Goal: Task Accomplishment & Management: Complete application form

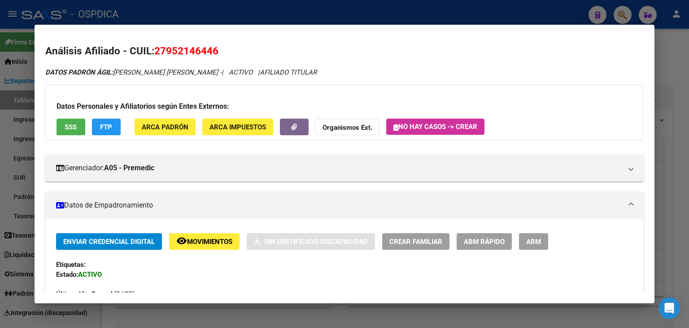
scroll to position [224, 0]
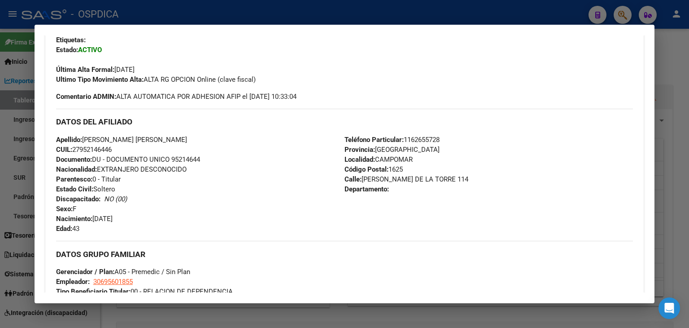
click at [615, 12] on div at bounding box center [344, 164] width 689 height 328
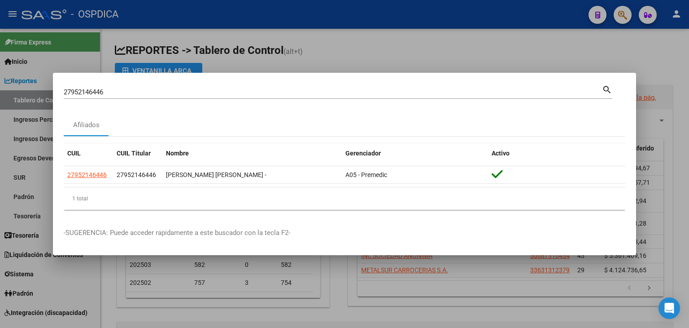
click at [615, 12] on div at bounding box center [344, 164] width 689 height 328
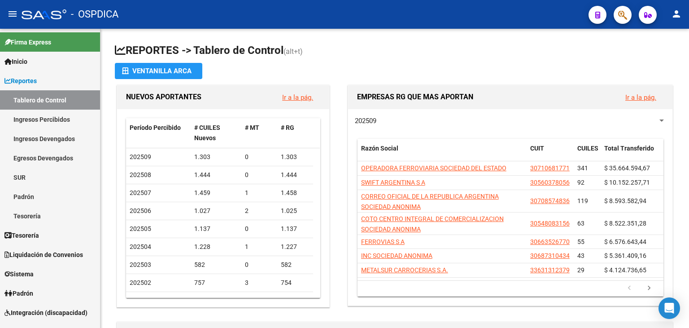
click at [617, 13] on button "button" at bounding box center [623, 15] width 18 height 18
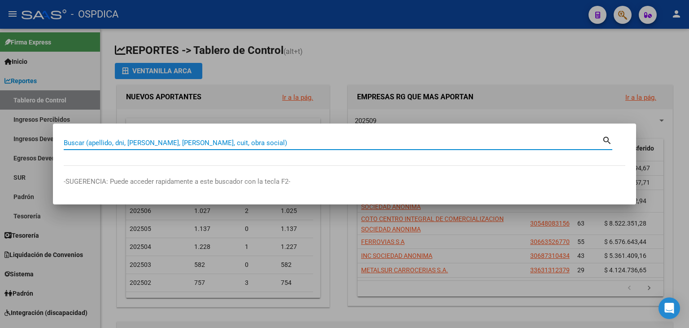
paste input "0003-00029235"
type input "0003-00029235"
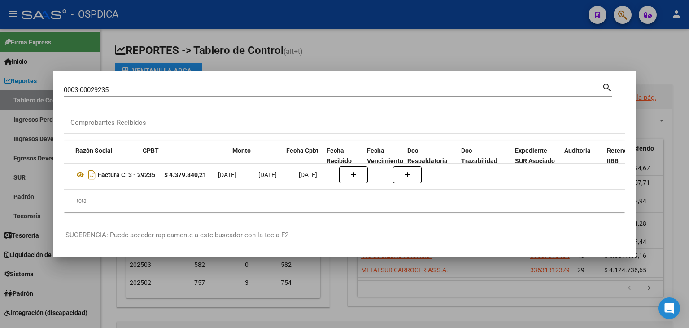
scroll to position [0, 0]
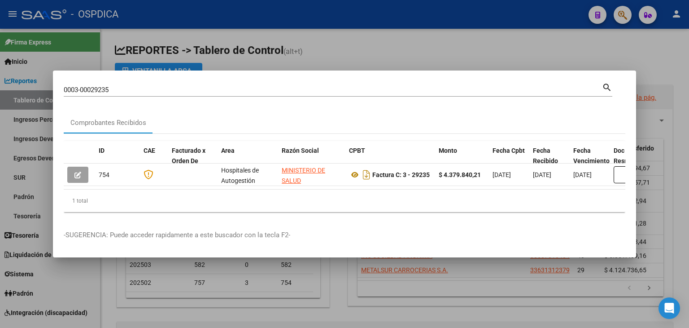
click at [392, 58] on div at bounding box center [344, 164] width 689 height 328
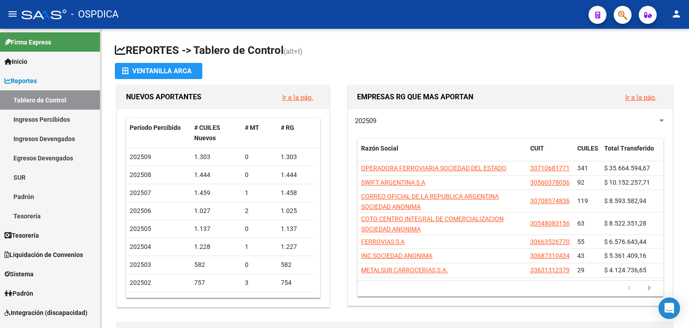
click at [623, 16] on icon "button" at bounding box center [622, 15] width 9 height 10
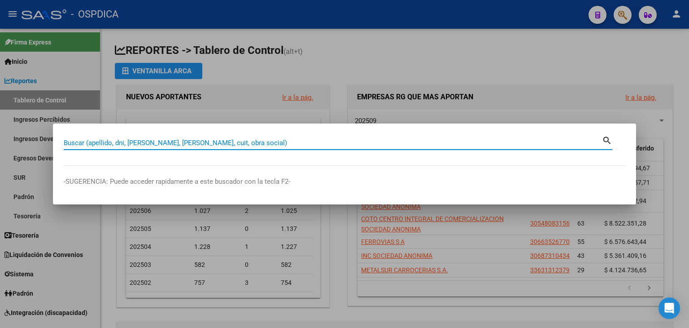
paste input "44.776.173"
click at [72, 148] on div "44.776.173 Buscar (apellido, dni, cuil, nro traspaso, cuit, obra social)" at bounding box center [333, 142] width 538 height 13
click at [74, 140] on input "44.776.173" at bounding box center [333, 143] width 538 height 8
click at [84, 144] on input "44776.173" at bounding box center [333, 143] width 538 height 8
type input "44776173"
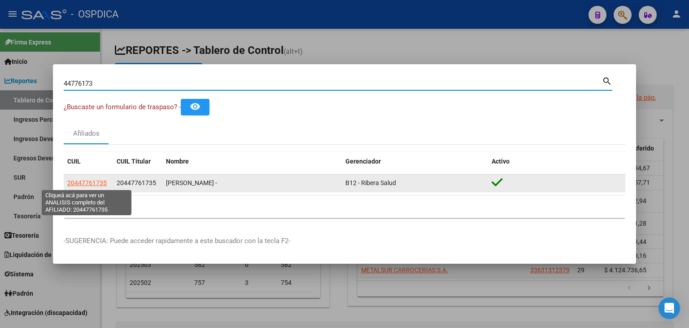
click at [101, 184] on span "20447761735" at bounding box center [86, 182] width 39 height 7
type textarea "20447761735"
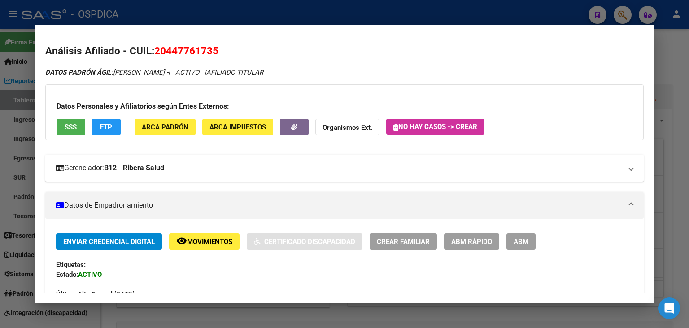
scroll to position [135, 0]
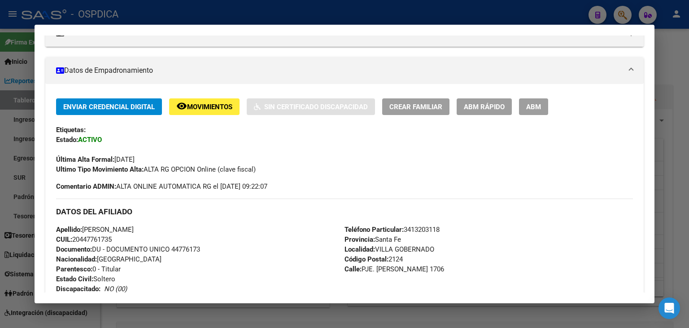
drag, startPoint x: 116, startPoint y: 157, endPoint x: 153, endPoint y: 157, distance: 36.8
click at [153, 157] on div "Última Alta Formal: 01/08/2025" at bounding box center [344, 154] width 577 height 20
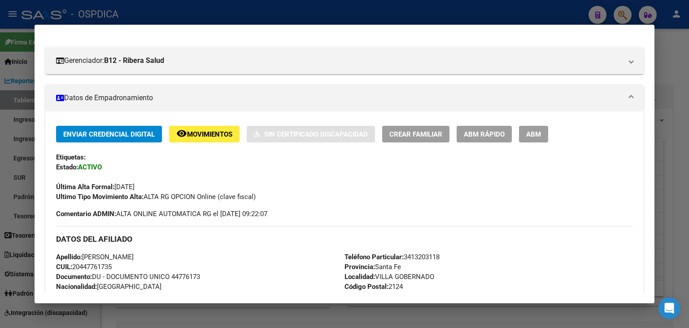
scroll to position [224, 0]
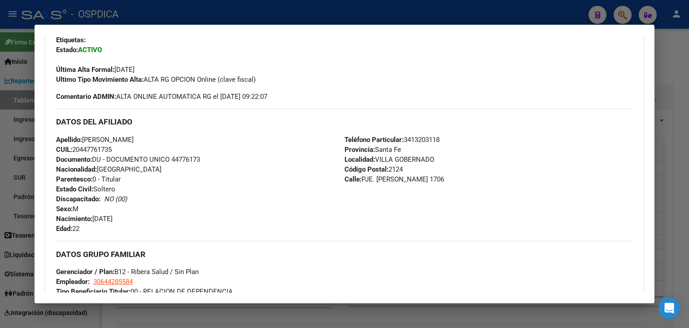
click at [625, 10] on div at bounding box center [344, 164] width 689 height 328
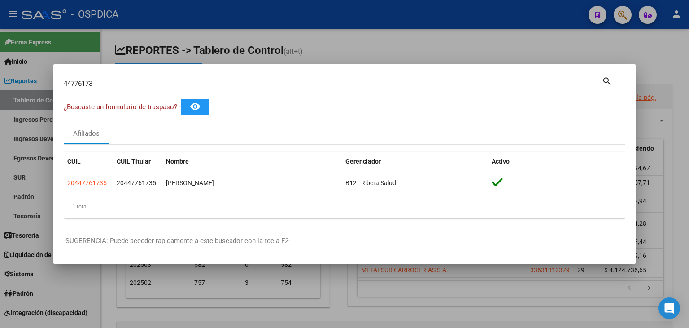
click at [625, 10] on div at bounding box center [344, 164] width 689 height 328
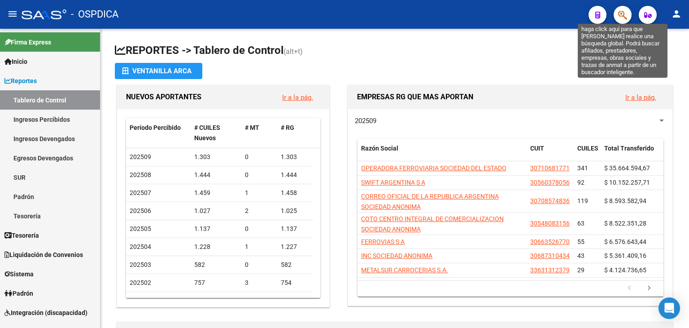
click at [625, 10] on icon "button" at bounding box center [622, 15] width 9 height 10
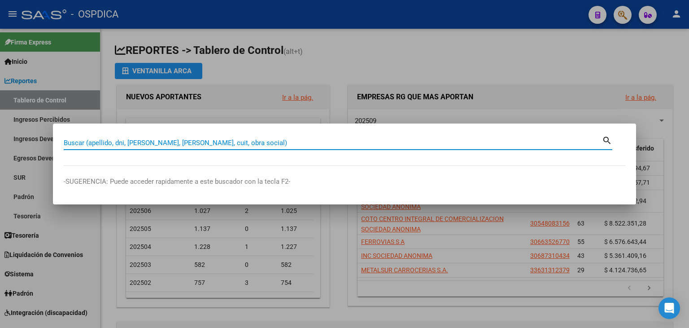
paste input "0003-00029235"
type input "0003-00029235"
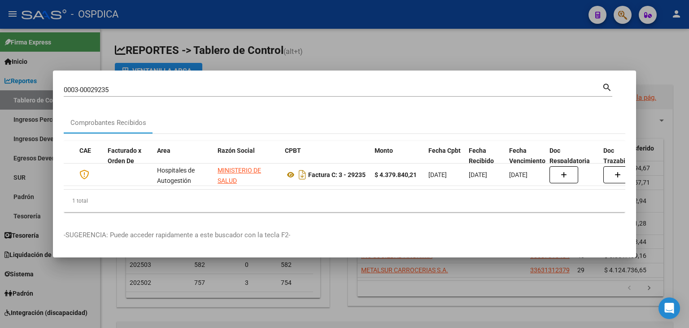
scroll to position [0, 0]
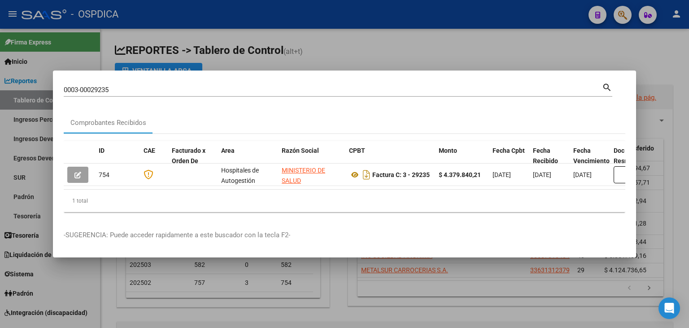
click at [199, 197] on div "1 total" at bounding box center [345, 200] width 562 height 22
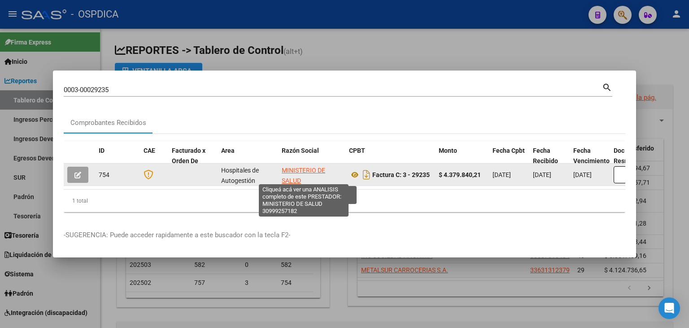
click at [303, 169] on span "MINISTERIO DE SALUD" at bounding box center [304, 175] width 44 height 18
type textarea "30999257182"
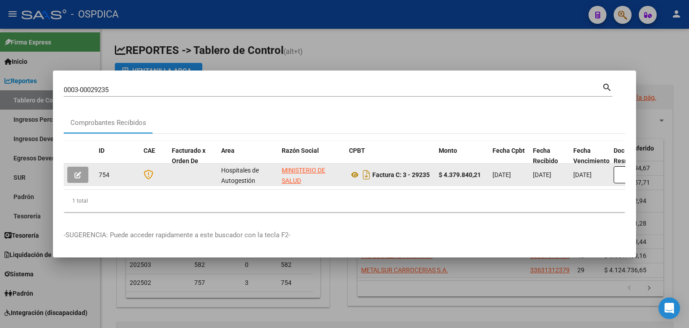
click at [106, 171] on div "754" at bounding box center [118, 175] width 38 height 10
click at [254, 171] on div "Hospitales de Autogestión" at bounding box center [247, 174] width 53 height 19
click at [377, 171] on strong "Factura C: 3 - 29235" at bounding box center [400, 174] width 57 height 7
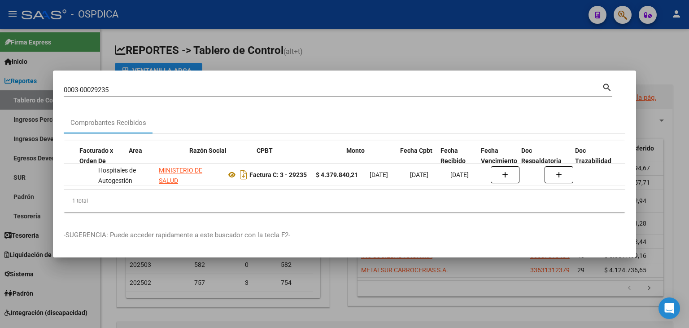
scroll to position [0, 2]
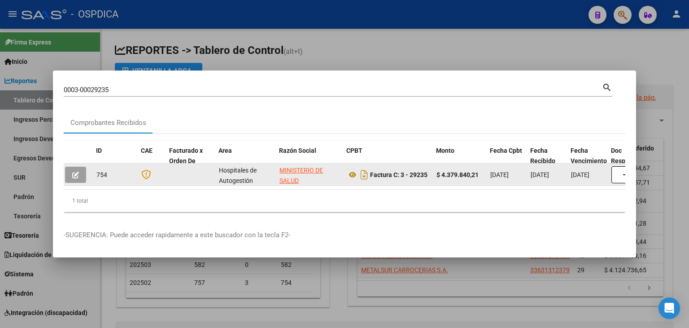
click at [102, 170] on div "754" at bounding box center [115, 175] width 38 height 10
click at [79, 173] on icon "button" at bounding box center [75, 174] width 7 height 7
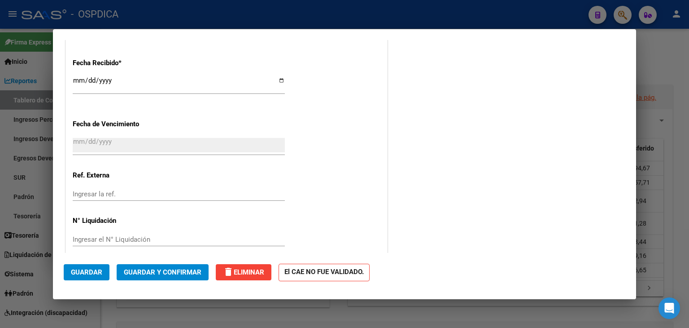
scroll to position [521, 0]
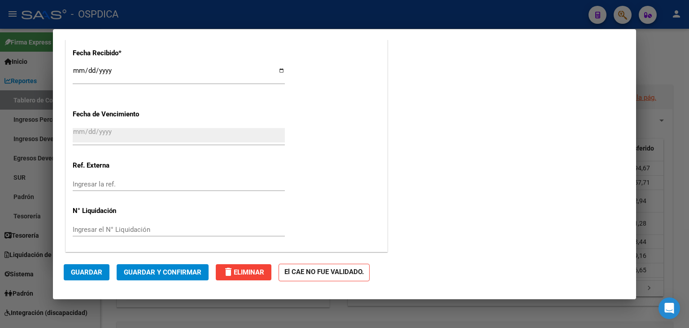
type input "$ 0,00"
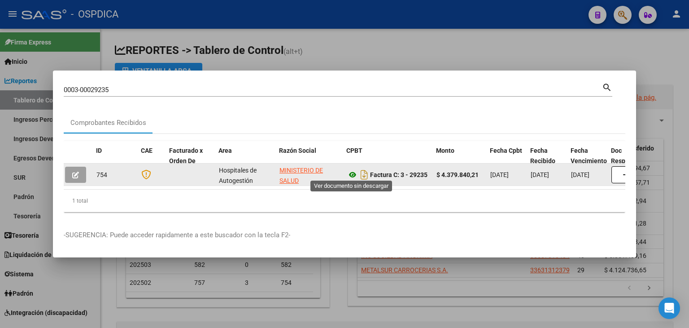
click at [354, 169] on icon at bounding box center [353, 174] width 12 height 11
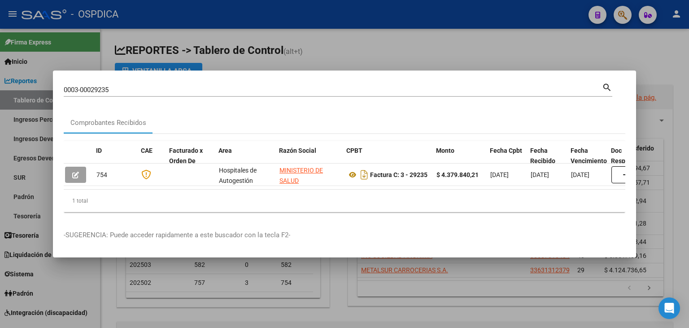
click at [587, 62] on div at bounding box center [344, 164] width 689 height 328
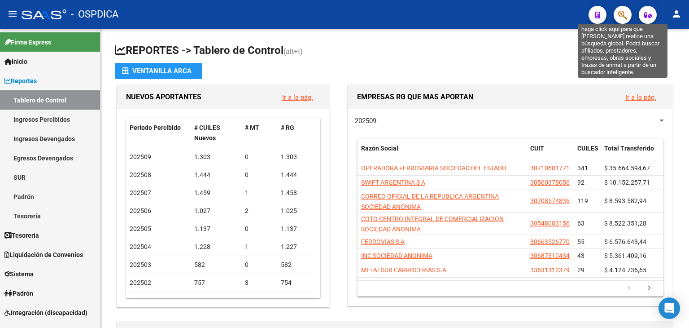
click at [623, 14] on icon "button" at bounding box center [622, 15] width 9 height 10
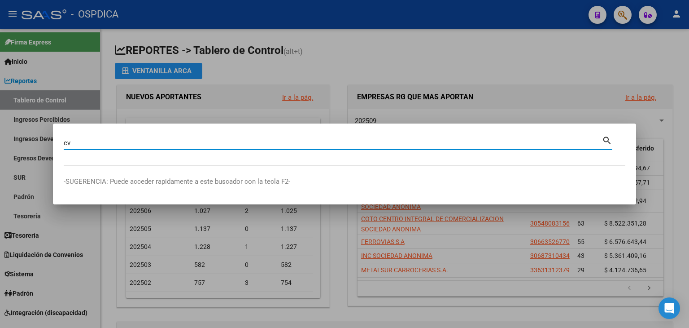
type input "c"
type input "vercellone"
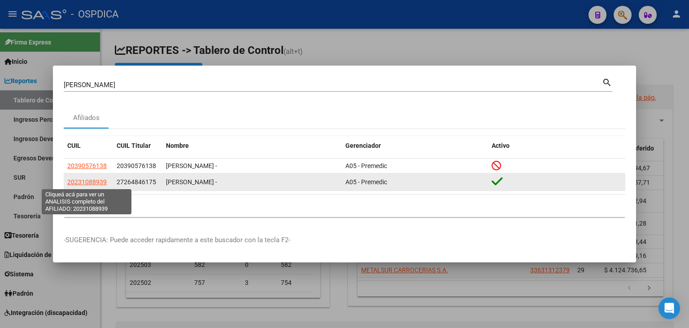
click at [98, 178] on span "20231088939" at bounding box center [86, 181] width 39 height 7
type textarea "20231088939"
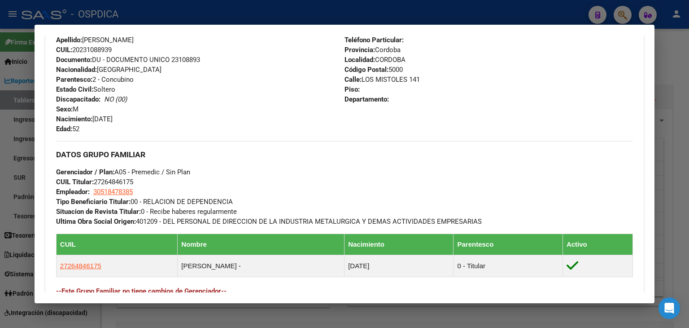
scroll to position [488, 0]
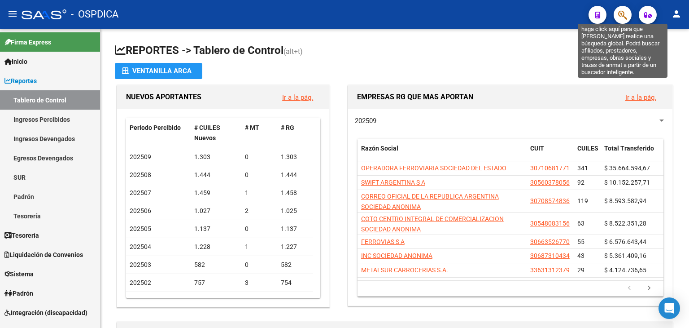
click at [618, 12] on icon "button" at bounding box center [622, 15] width 9 height 10
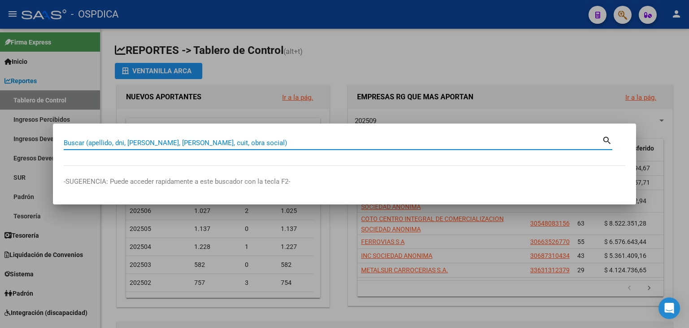
paste input "0003-00029235"
type input "0003-00029235"
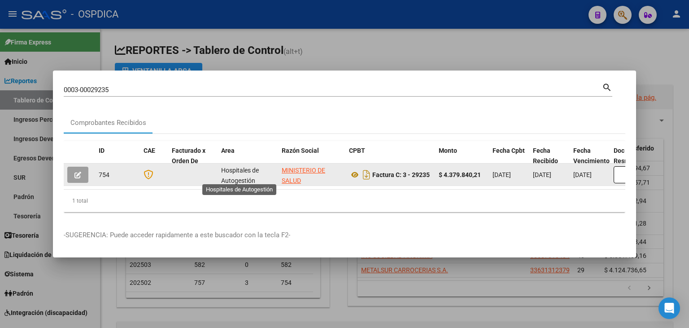
click at [248, 175] on span "Hospitales de Autogestión" at bounding box center [240, 175] width 38 height 18
click at [95, 169] on datatable-body-cell "754" at bounding box center [117, 174] width 45 height 22
click at [84, 171] on button "button" at bounding box center [77, 174] width 21 height 16
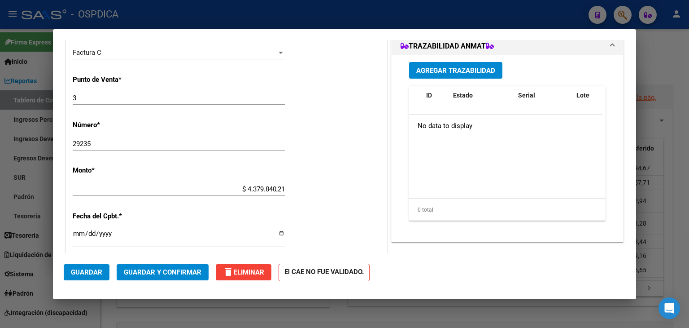
scroll to position [0, 0]
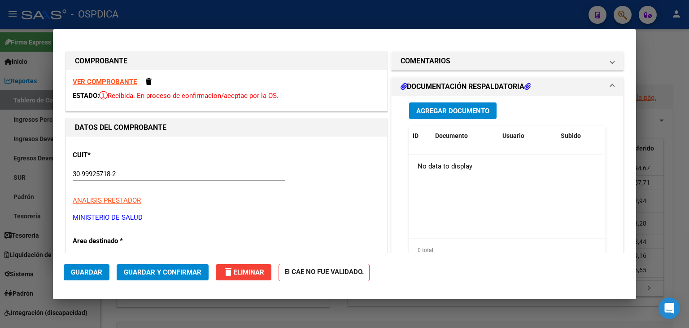
type input "$ 0,00"
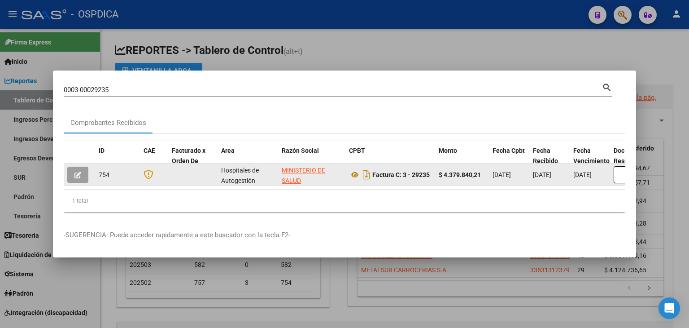
click at [465, 174] on strong "$ 4.379.840,21" at bounding box center [460, 174] width 42 height 7
click at [83, 172] on button "button" at bounding box center [77, 174] width 21 height 16
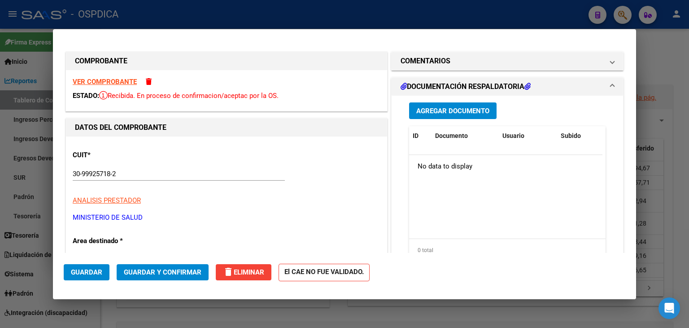
click at [146, 85] on span at bounding box center [149, 81] width 6 height 7
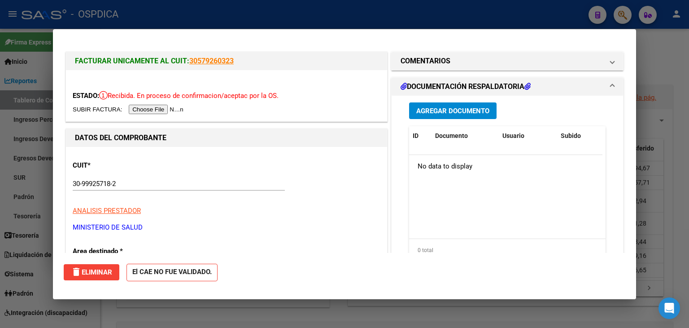
click at [179, 110] on input "file" at bounding box center [130, 109] width 114 height 9
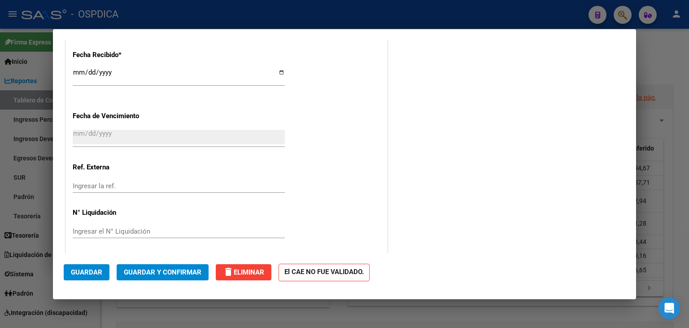
scroll to position [521, 0]
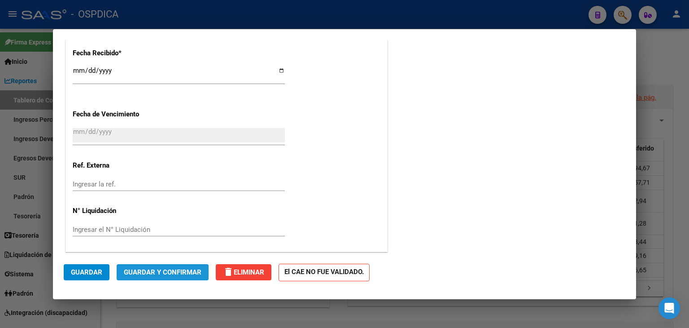
click at [154, 276] on button "Guardar y Confirmar" at bounding box center [163, 272] width 92 height 16
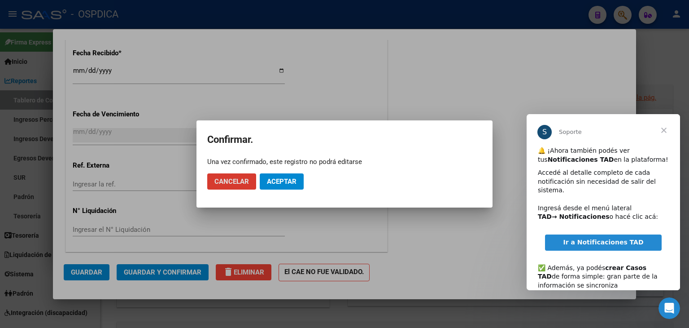
scroll to position [0, 0]
click at [280, 182] on span "Aceptar" at bounding box center [282, 181] width 30 height 8
click at [301, 181] on span "Guardar igualmente." at bounding box center [305, 181] width 76 height 8
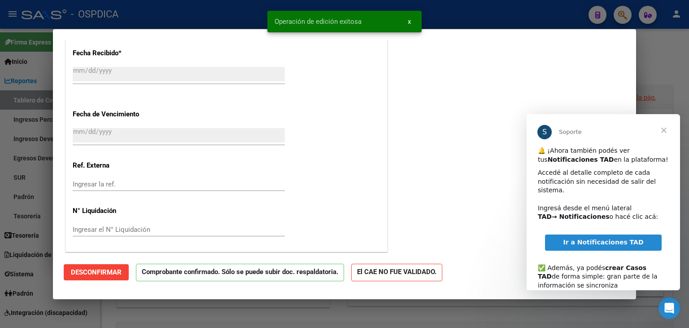
click at [575, 240] on link "Ir a Notificaciones TAD" at bounding box center [603, 242] width 116 height 16
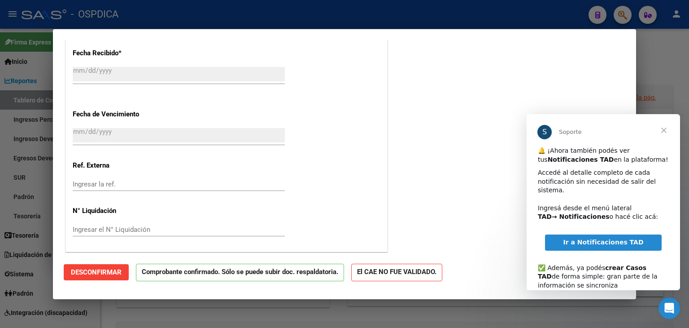
click at [659, 129] on span "Cerrar" at bounding box center [664, 130] width 32 height 32
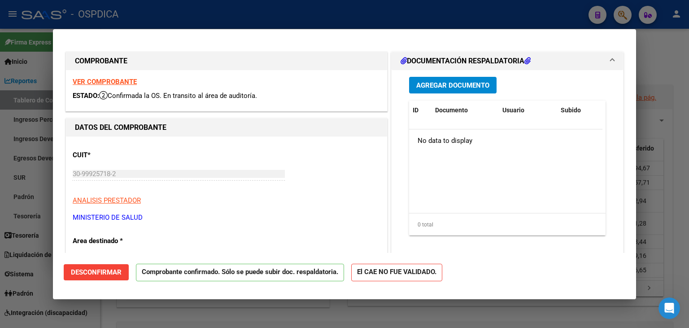
type input "$ 0,00"
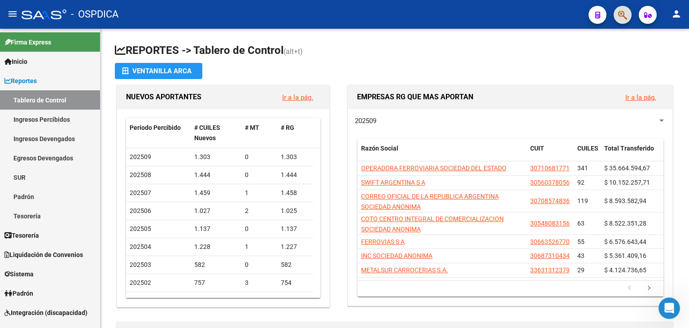
click at [626, 15] on icon "button" at bounding box center [622, 15] width 9 height 10
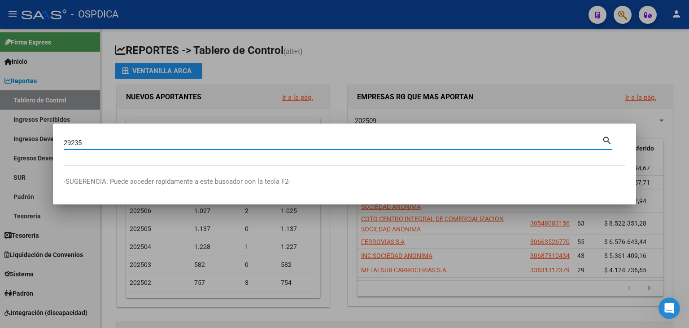
click at [61, 140] on mat-dialog-content "29235 Buscar (apellido, dni, cuil, nro traspaso, cuit, obra social) search" at bounding box center [344, 149] width 583 height 31
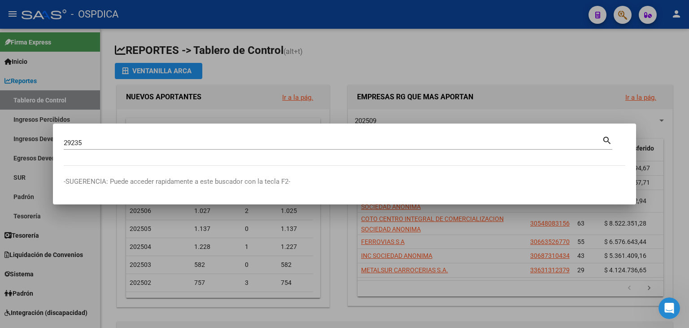
click at [65, 144] on input "29235" at bounding box center [333, 143] width 538 height 8
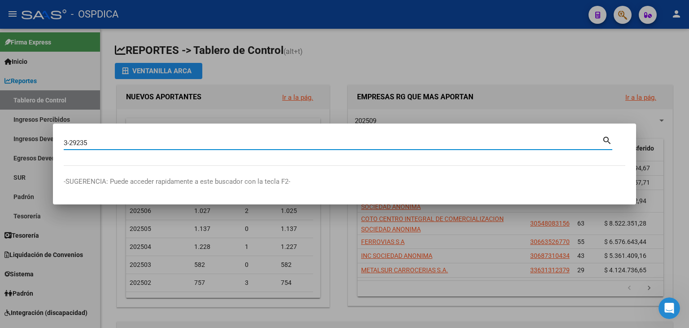
type input "3-29235"
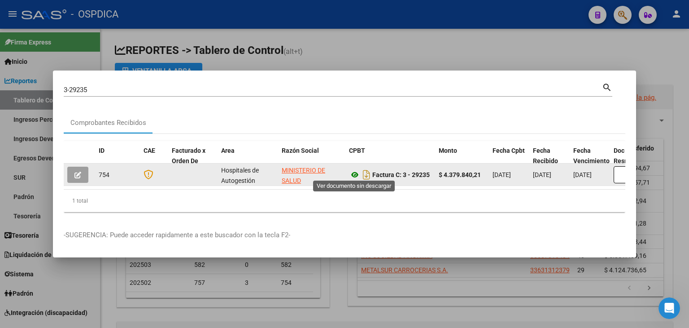
click at [359, 169] on icon at bounding box center [355, 174] width 12 height 11
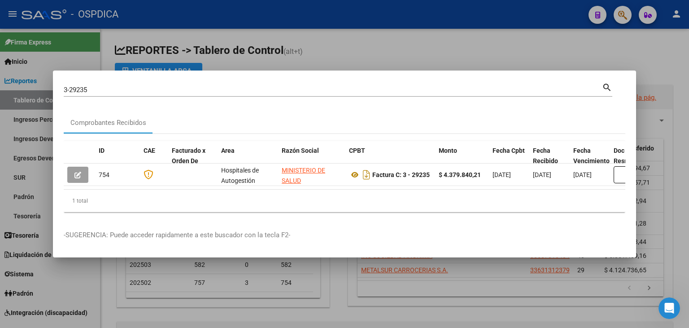
click at [177, 112] on div "Comprobantes Recibidos" at bounding box center [345, 123] width 562 height 22
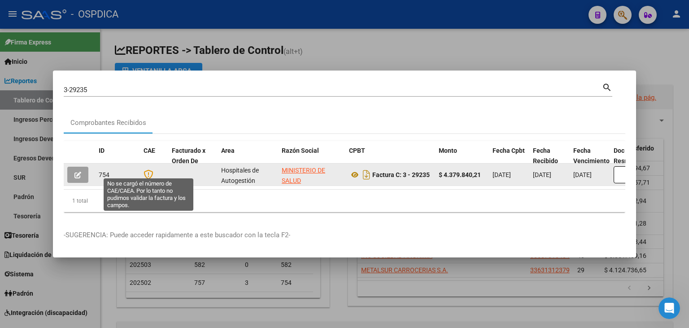
click at [149, 169] on icon at bounding box center [148, 174] width 9 height 10
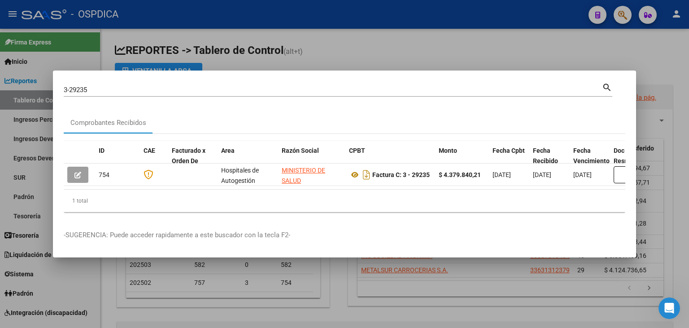
click at [463, 48] on div at bounding box center [344, 164] width 689 height 328
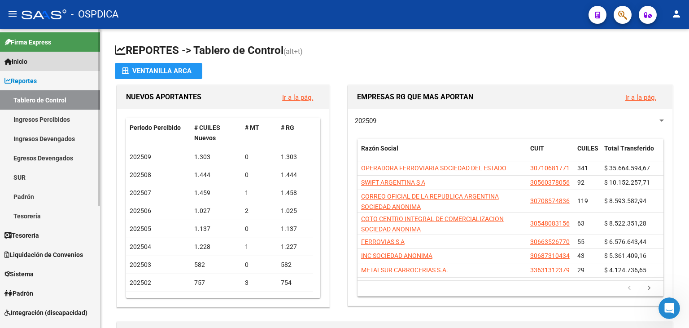
click at [45, 56] on link "Inicio" at bounding box center [50, 61] width 100 height 19
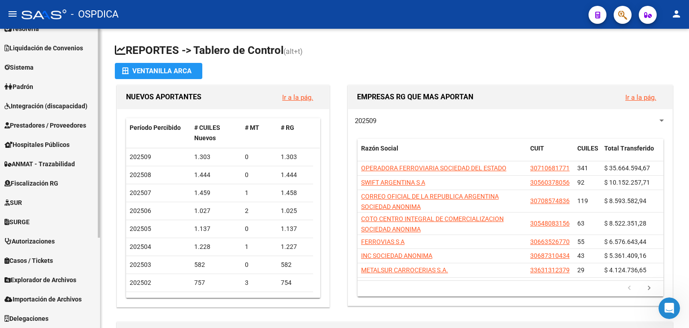
scroll to position [129, 0]
click at [58, 179] on span "Fiscalización RG" at bounding box center [31, 183] width 54 height 10
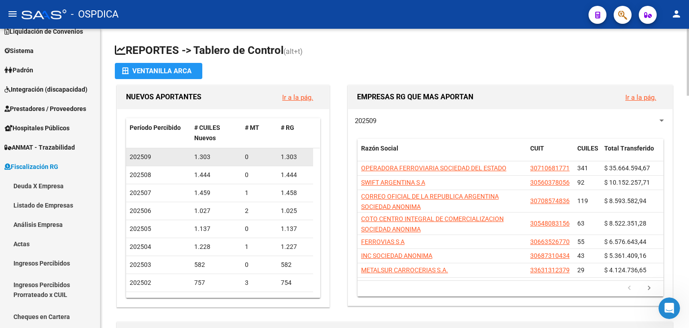
scroll to position [71, 0]
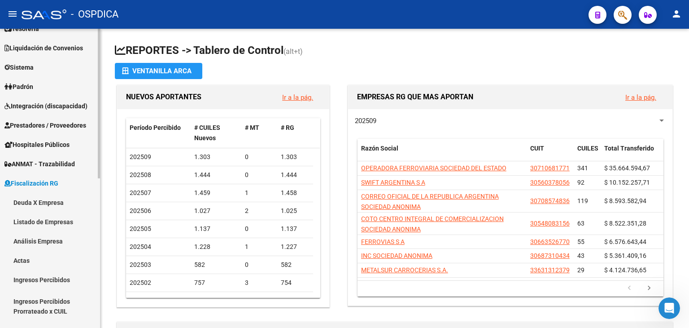
click at [14, 202] on link "Deuda X Empresa" at bounding box center [50, 202] width 100 height 19
click at [22, 205] on link "Deuda X Empresa" at bounding box center [50, 202] width 100 height 19
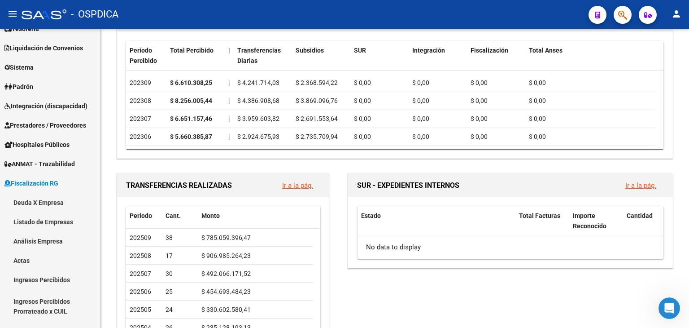
scroll to position [449, 0]
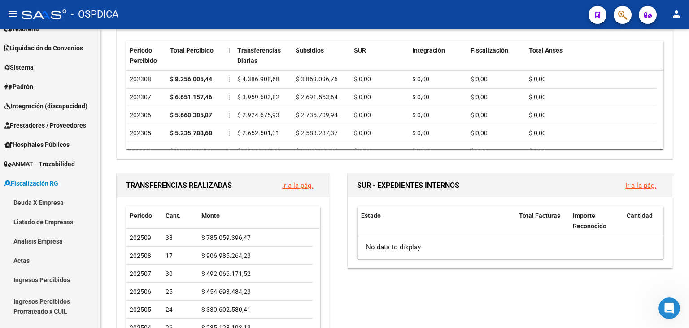
click at [196, 18] on div "- OSPDICA" at bounding box center [302, 14] width 560 height 20
click at [34, 255] on link "Actas" at bounding box center [50, 259] width 100 height 19
click at [23, 262] on link "Actas" at bounding box center [50, 259] width 100 height 19
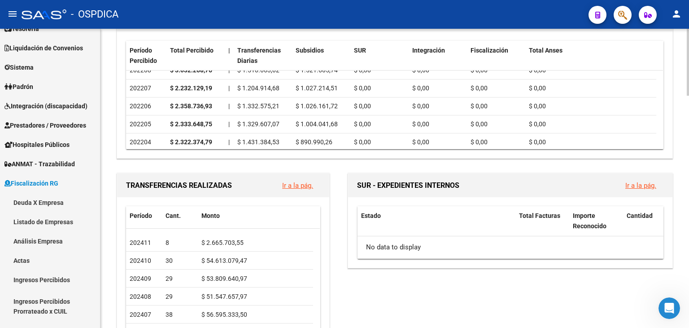
scroll to position [179, 0]
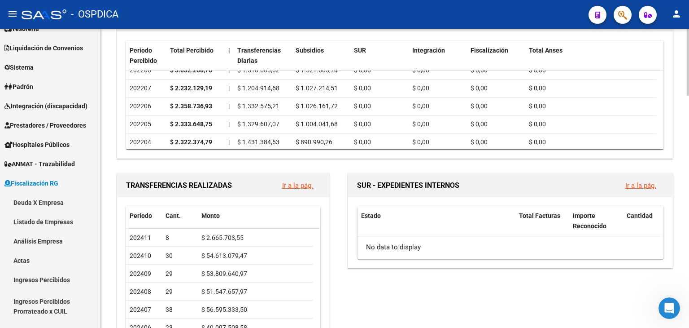
click at [392, 280] on div "SUR - EXPEDIENTES INTERNOS Ir a la pág. Estado Total Facturas Importe Reconocid…" at bounding box center [507, 283] width 336 height 224
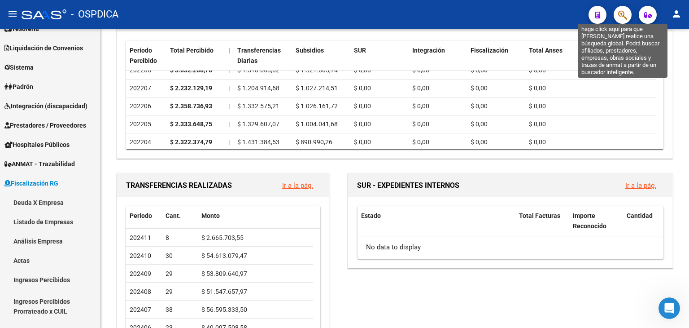
click at [626, 10] on icon "button" at bounding box center [622, 15] width 9 height 10
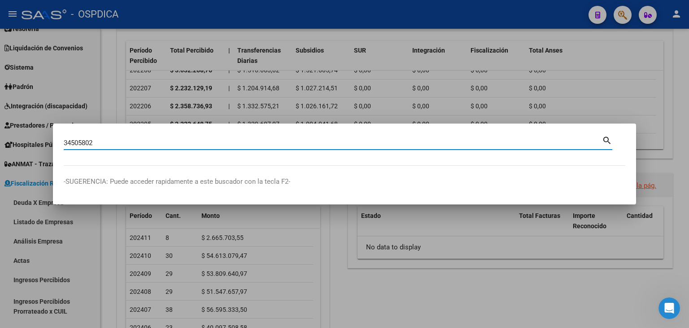
type input "34505802"
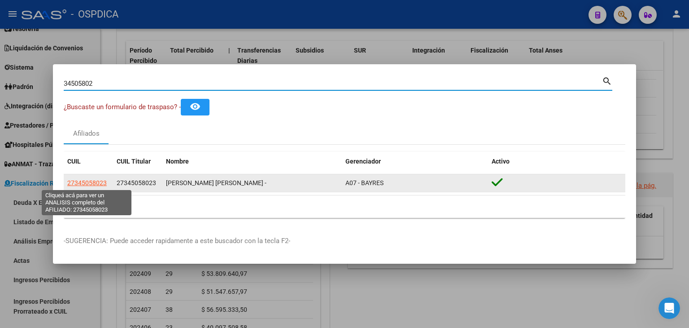
click at [81, 179] on span "27345058023" at bounding box center [86, 182] width 39 height 7
type textarea "27345058023"
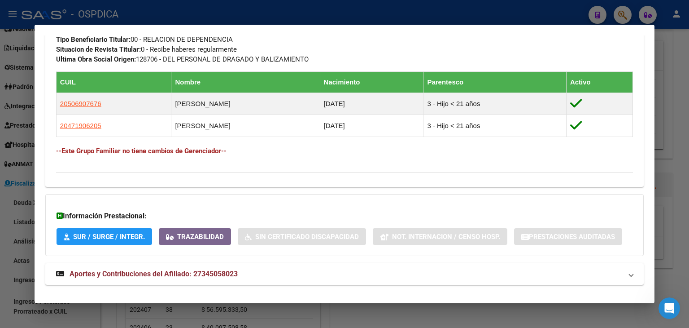
scroll to position [488, 0]
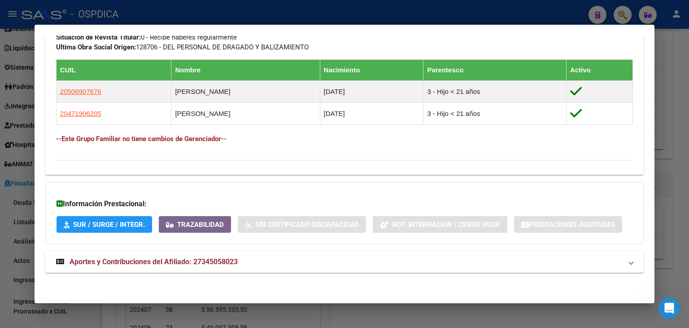
click at [181, 269] on mat-expansion-panel-header "Aportes y Contribuciones del Afiliado: 27345058023" at bounding box center [344, 262] width 599 height 22
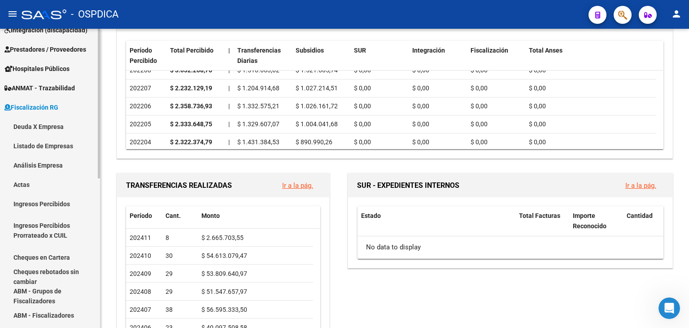
scroll to position [161, 0]
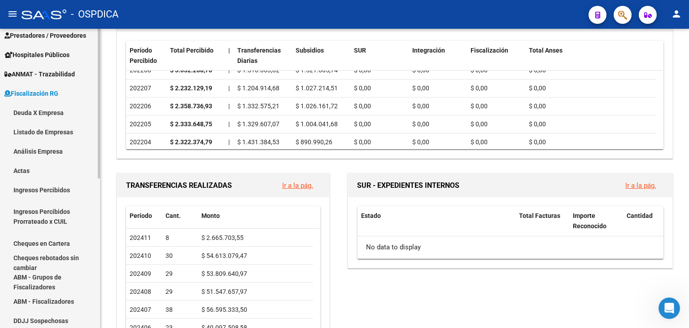
click at [18, 166] on link "Actas" at bounding box center [50, 170] width 100 height 19
click at [51, 171] on link "Actas" at bounding box center [50, 170] width 100 height 19
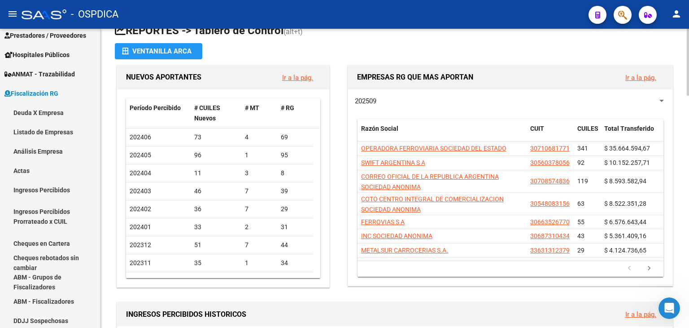
scroll to position [0, 0]
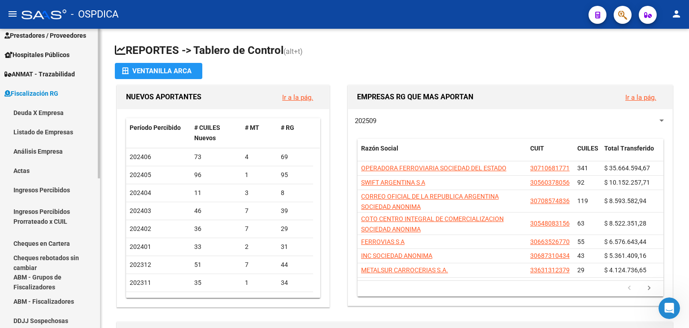
click at [31, 171] on link "Actas" at bounding box center [50, 170] width 100 height 19
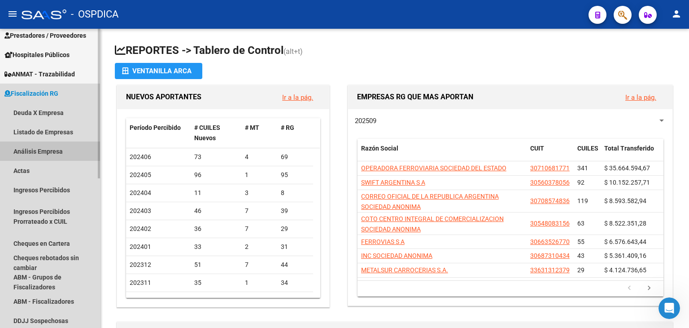
click at [52, 147] on link "Análisis Empresa" at bounding box center [50, 150] width 100 height 19
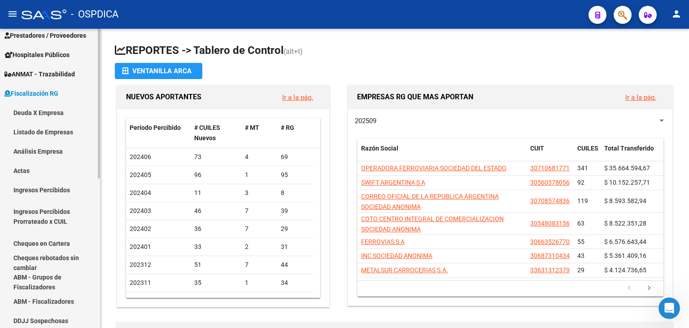
click at [21, 169] on link "Actas" at bounding box center [50, 170] width 100 height 19
click at [45, 101] on link "Fiscalización RG" at bounding box center [50, 92] width 100 height 19
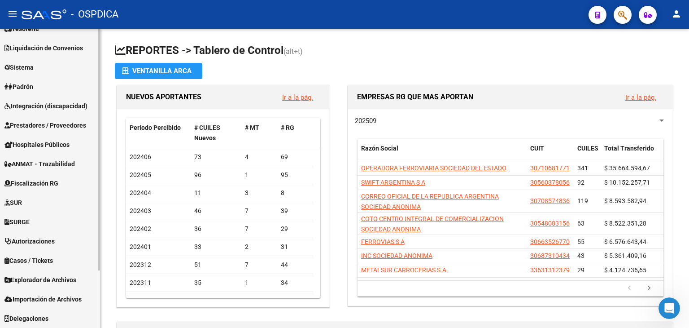
click at [34, 183] on span "Fiscalización RG" at bounding box center [31, 183] width 54 height 10
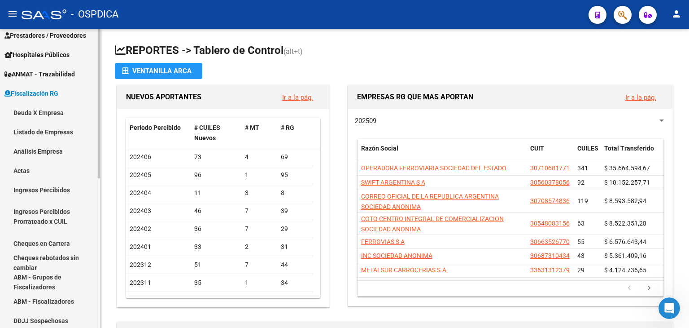
click at [41, 117] on link "Deuda X Empresa" at bounding box center [50, 112] width 100 height 19
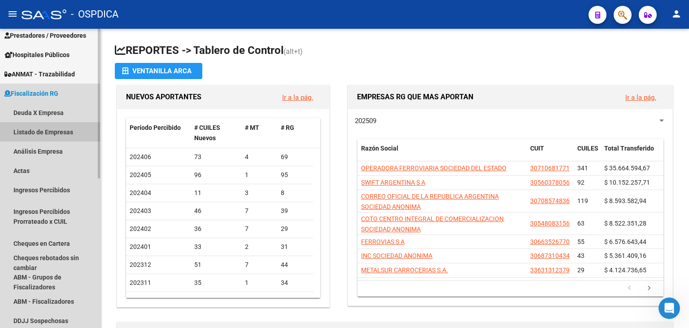
click at [46, 134] on link "Listado de Empresas" at bounding box center [50, 131] width 100 height 19
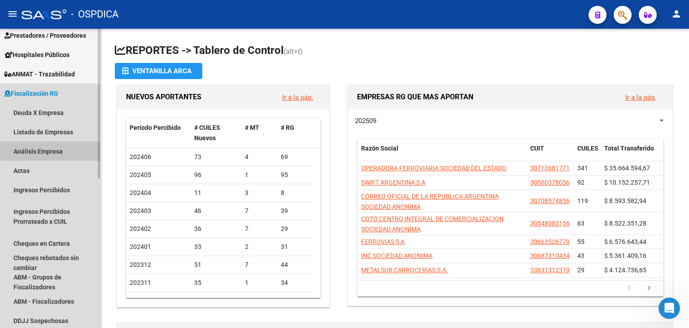
click at [42, 152] on link "Análisis Empresa" at bounding box center [50, 150] width 100 height 19
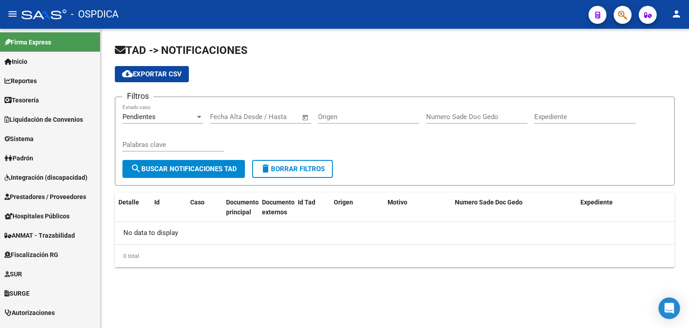
click at [149, 119] on span "Pendientes" at bounding box center [139, 117] width 33 height 8
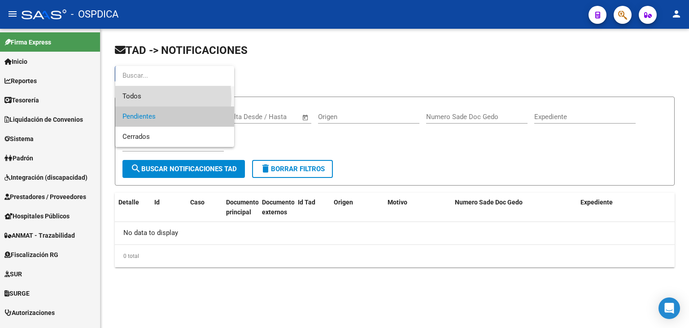
click at [150, 97] on span "Todos" at bounding box center [175, 96] width 105 height 20
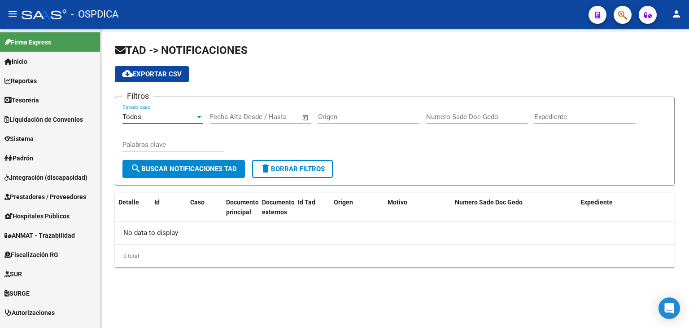
click at [167, 162] on button "search Buscar Notificaciones TAD" at bounding box center [184, 169] width 123 height 18
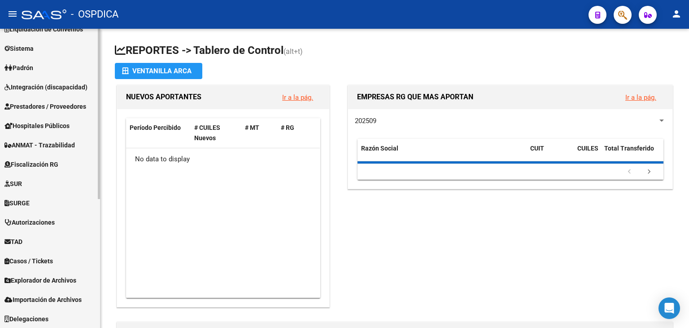
scroll to position [226, 0]
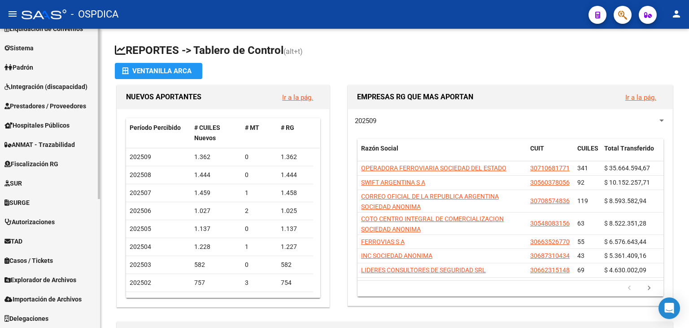
click at [44, 166] on span "Fiscalización RG" at bounding box center [31, 164] width 54 height 10
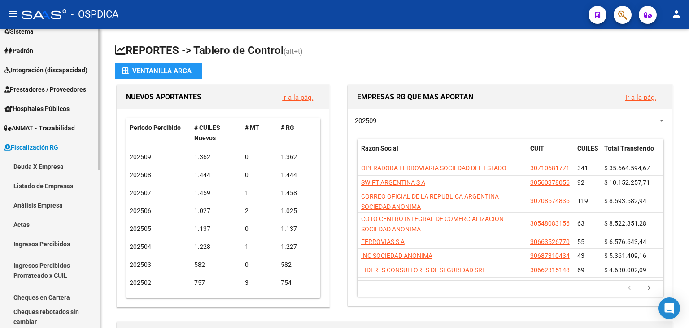
scroll to position [91, 0]
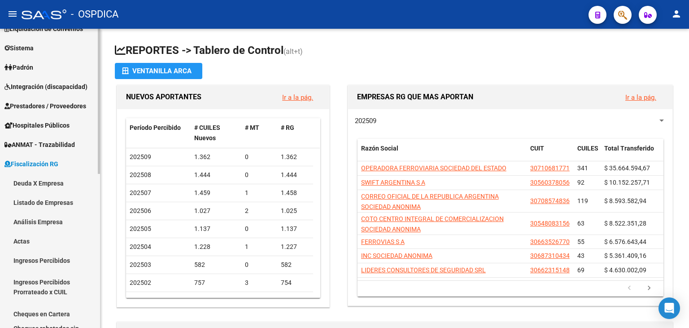
click at [40, 236] on link "Actas" at bounding box center [50, 240] width 100 height 19
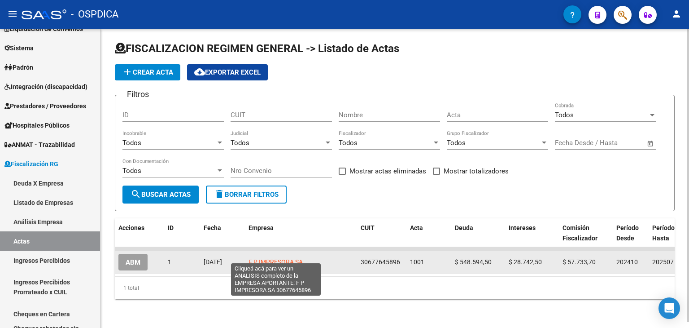
click at [269, 258] on span "F P IMPRESORA SA" at bounding box center [276, 261] width 54 height 7
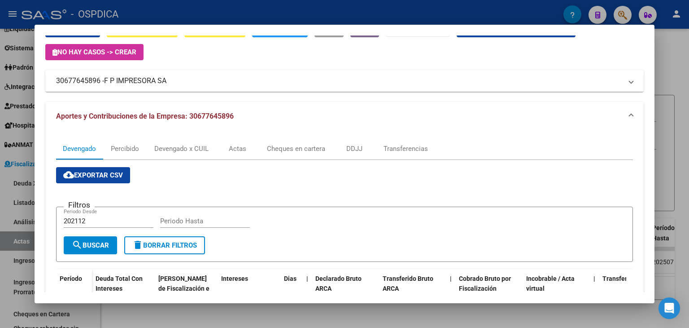
scroll to position [45, 0]
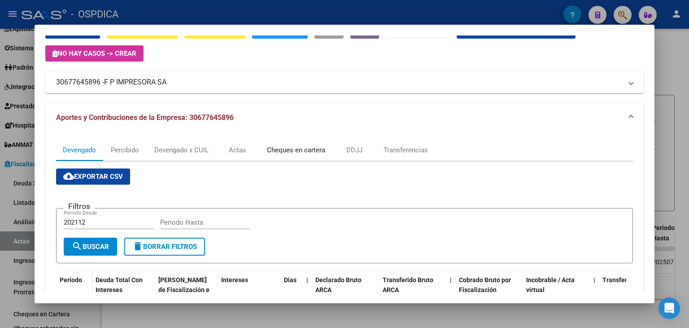
click at [302, 153] on div "Cheques en cartera" at bounding box center [296, 150] width 58 height 10
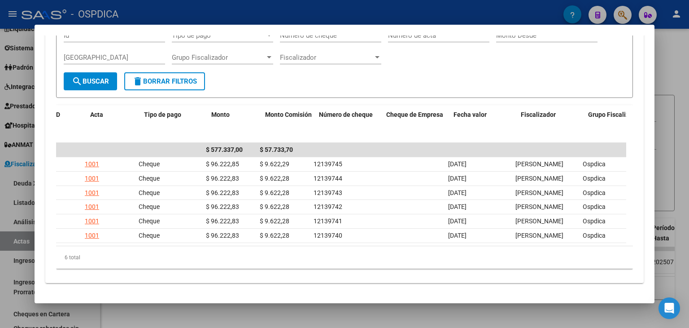
scroll to position [0, 0]
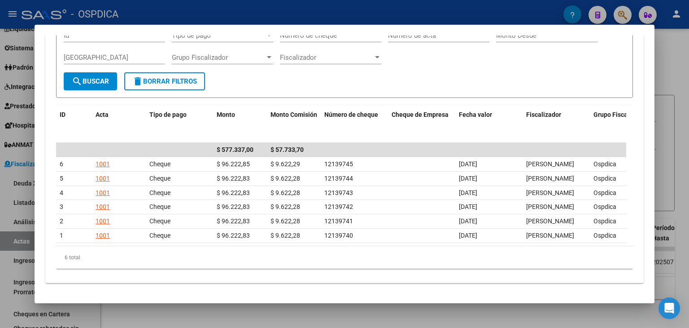
click at [677, 76] on div at bounding box center [344, 164] width 689 height 328
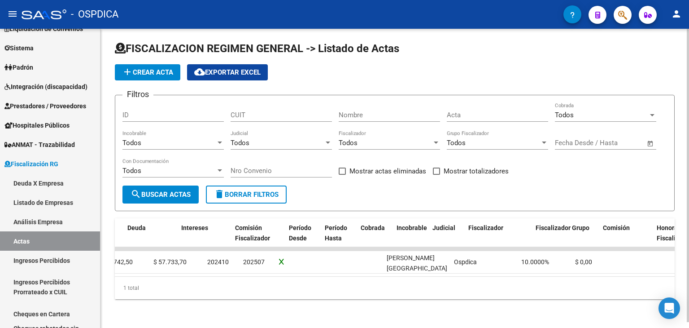
scroll to position [0, 481]
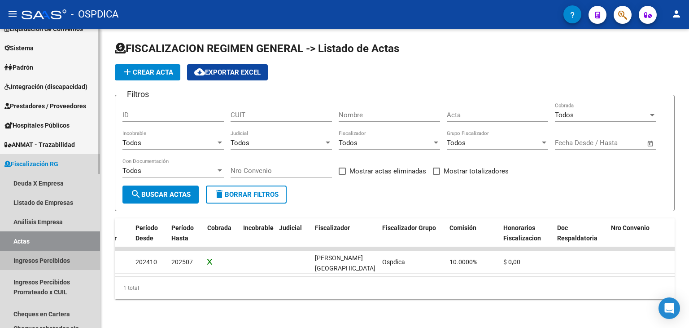
click at [53, 265] on link "Ingresos Percibidos" at bounding box center [50, 259] width 100 height 19
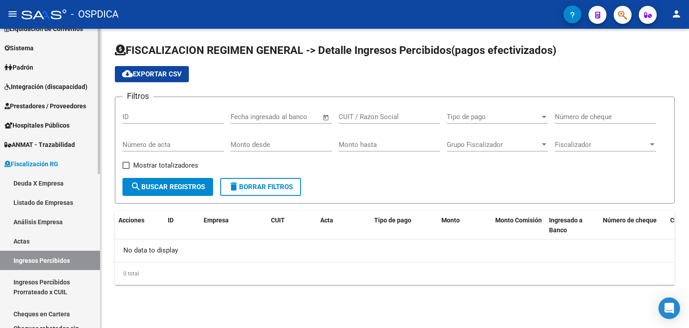
click at [68, 308] on link "Cheques en Cartera" at bounding box center [50, 313] width 100 height 19
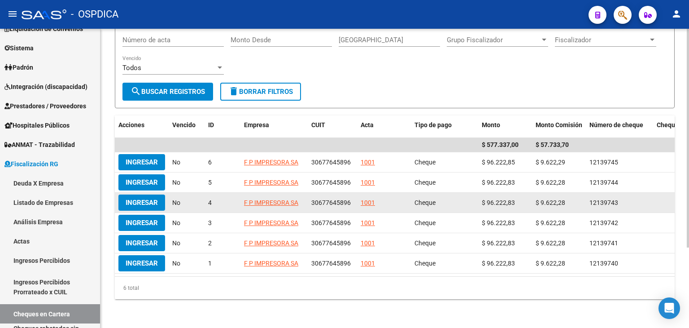
scroll to position [109, 0]
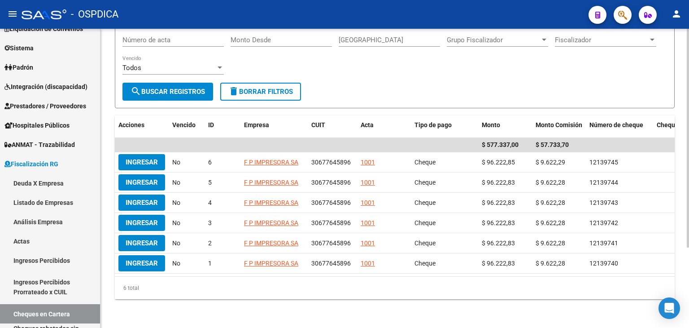
drag, startPoint x: 462, startPoint y: 268, endPoint x: 569, endPoint y: 270, distance: 106.8
click at [569, 270] on datatable-body "$ 577.337,00 $ 57.733,70 Ingresar No 6 F P IMPRESORA SA 30677645896 1001 Cheque…" at bounding box center [395, 207] width 560 height 138
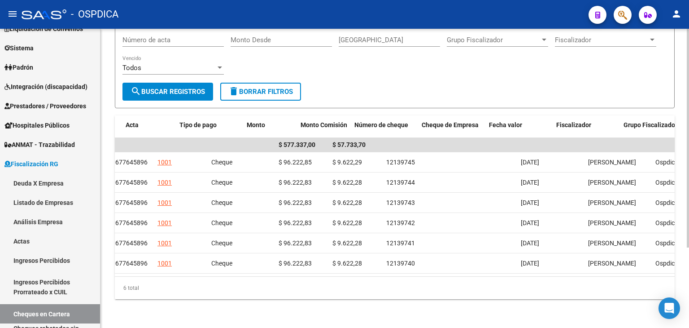
scroll to position [0, 0]
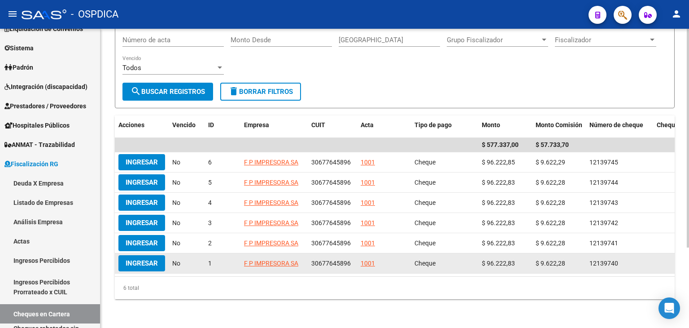
click at [127, 259] on span "Ingresar" at bounding box center [142, 263] width 32 height 8
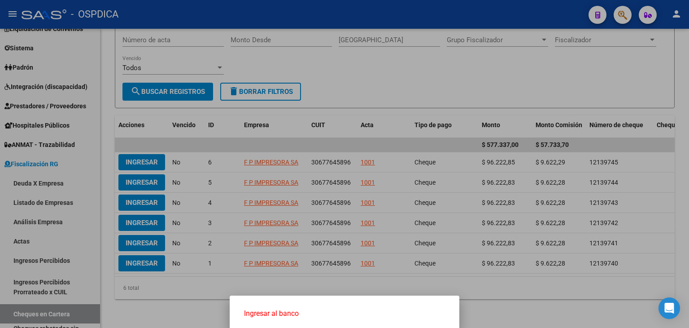
click at [289, 313] on span "Ingresar al banco" at bounding box center [344, 313] width 201 height 10
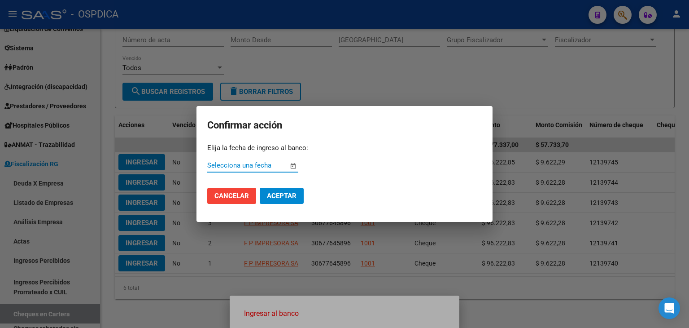
click at [232, 167] on input "Selecciona una fecha" at bounding box center [247, 165] width 81 height 8
click at [240, 195] on span "Cancelar" at bounding box center [231, 196] width 35 height 8
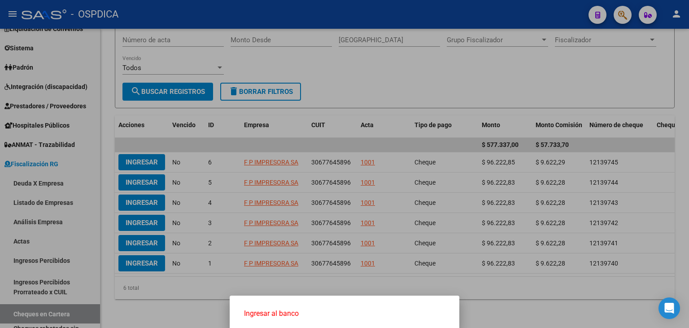
click at [162, 295] on div at bounding box center [344, 164] width 689 height 328
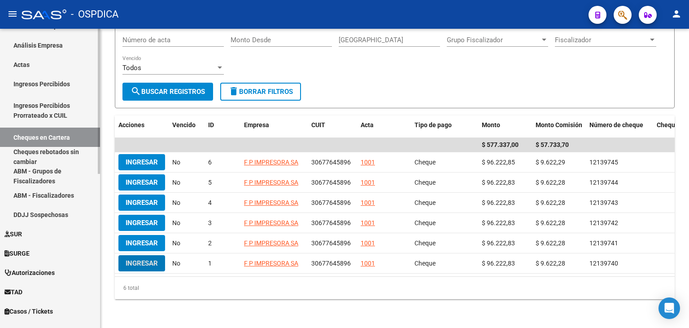
scroll to position [270, 0]
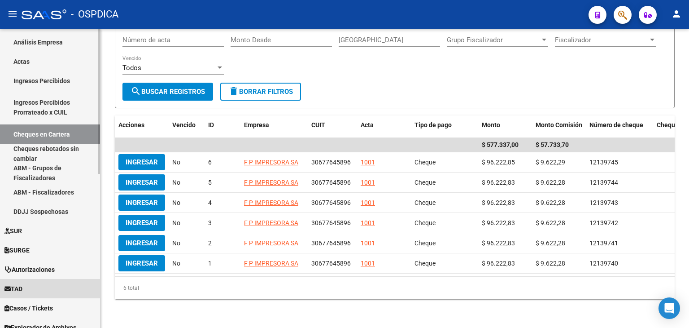
click at [16, 293] on span "TAD" at bounding box center [13, 289] width 18 height 10
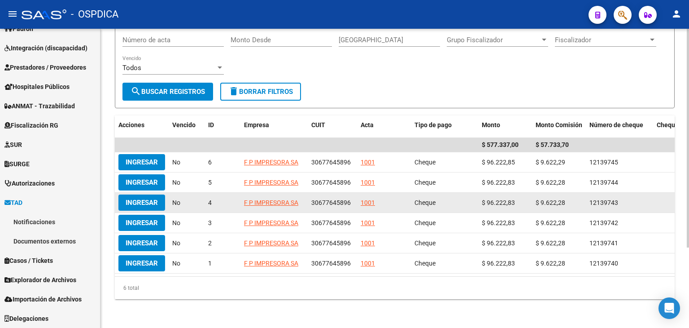
scroll to position [129, 0]
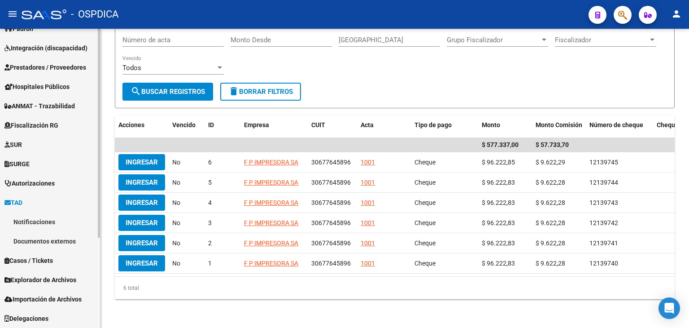
click at [32, 215] on link "Notificaciones" at bounding box center [50, 221] width 100 height 19
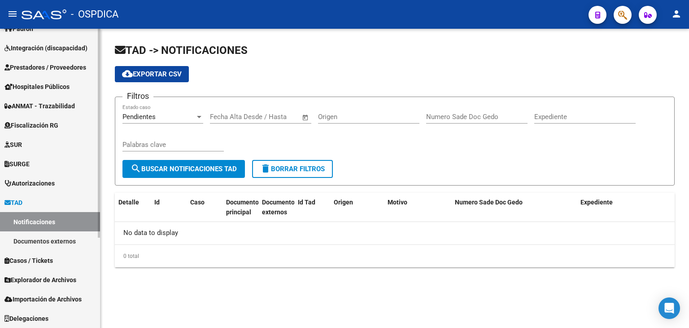
click at [43, 241] on link "Documentos externos" at bounding box center [50, 240] width 100 height 19
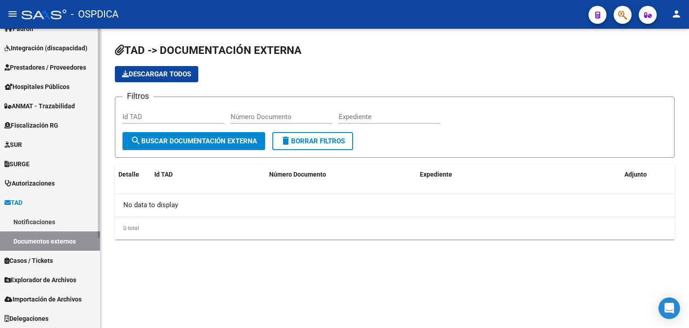
click at [28, 202] on link "TAD" at bounding box center [50, 202] width 100 height 19
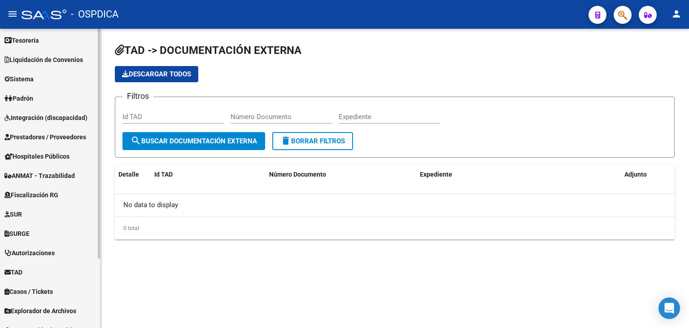
scroll to position [46, 0]
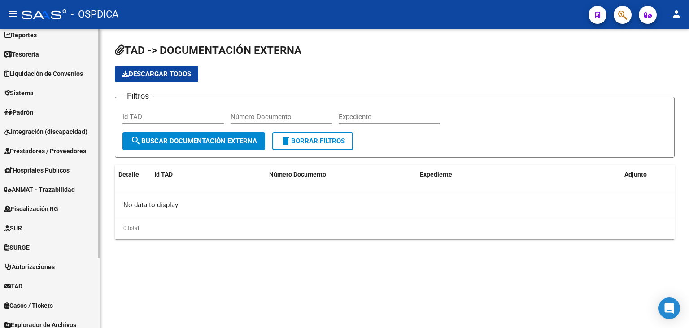
click at [50, 203] on link "Fiscalización RG" at bounding box center [50, 208] width 100 height 19
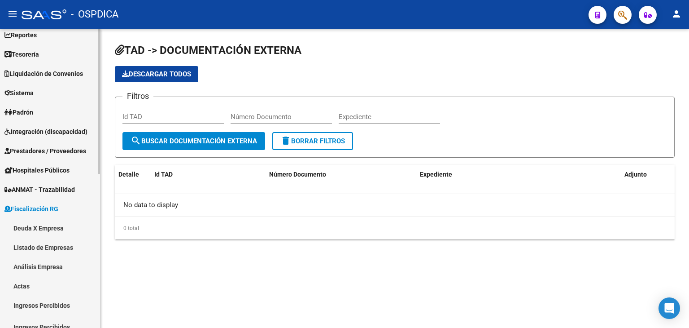
click at [48, 281] on link "Actas" at bounding box center [50, 285] width 100 height 19
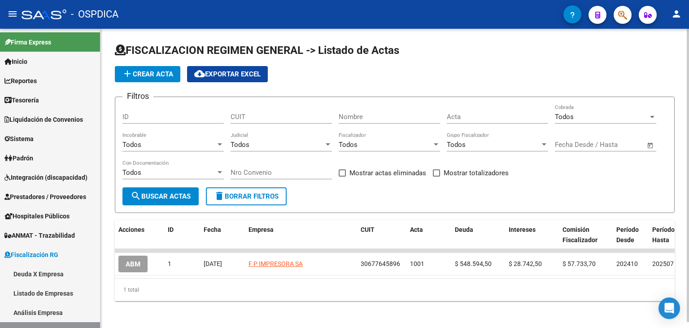
click at [219, 313] on div "FISCALIZACION REGIMEN GENERAL -> Listado de Actas add Crear Acta cloud_download…" at bounding box center [395, 179] width 589 height 301
click at [144, 322] on div "FISCALIZACION REGIMEN GENERAL -> Listado de Actas add Crear Acta cloud_download…" at bounding box center [395, 179] width 589 height 301
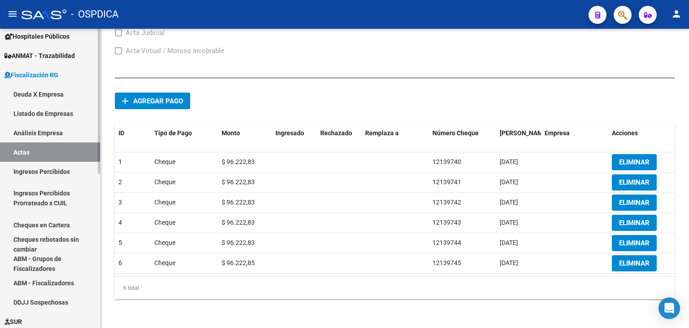
scroll to position [224, 0]
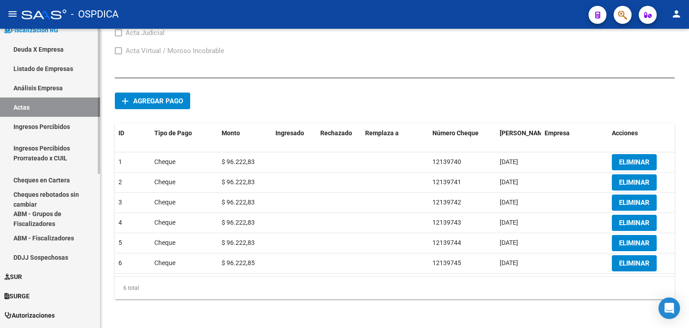
click at [61, 85] on link "Análisis Empresa" at bounding box center [50, 87] width 100 height 19
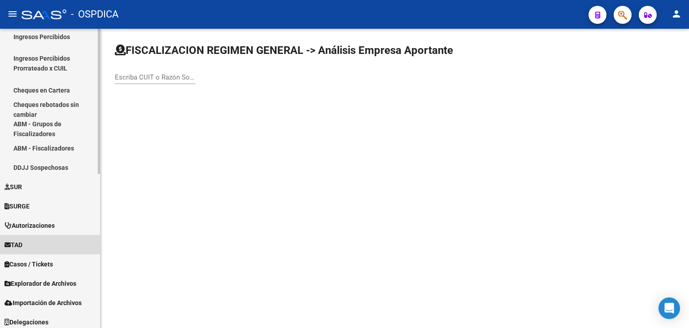
click at [22, 242] on span "TAD" at bounding box center [13, 245] width 18 height 10
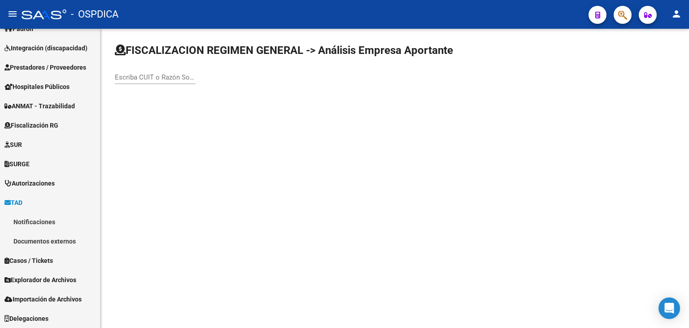
scroll to position [129, 0]
click at [35, 226] on link "Notificaciones" at bounding box center [50, 221] width 100 height 19
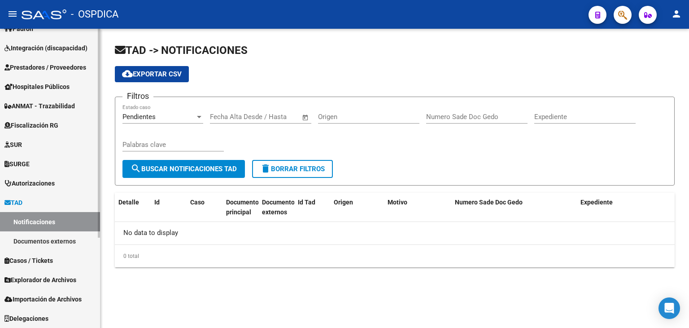
click at [58, 246] on link "Documentos externos" at bounding box center [50, 240] width 100 height 19
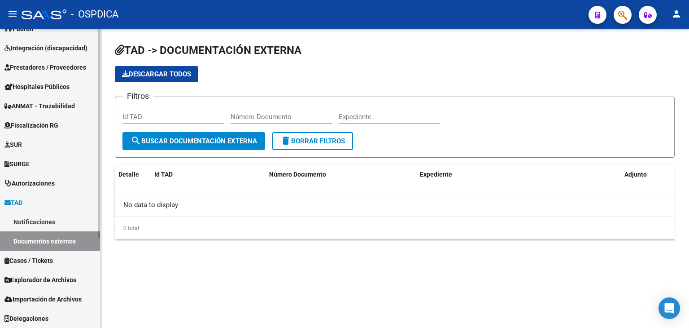
click at [48, 215] on link "Notificaciones" at bounding box center [50, 221] width 100 height 19
